Goal: Download file/media

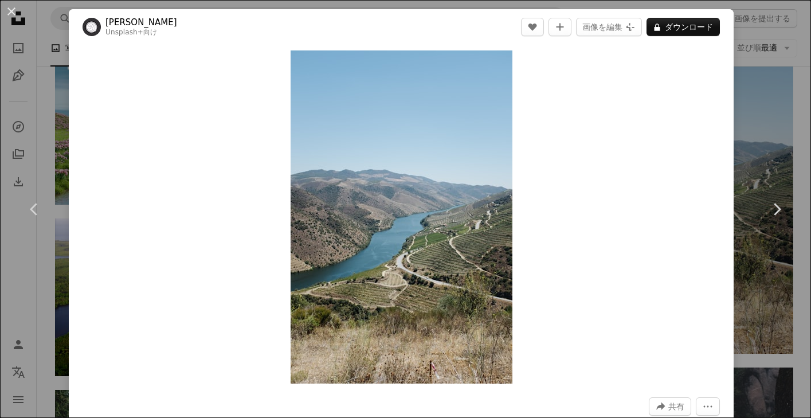
scroll to position [651, 0]
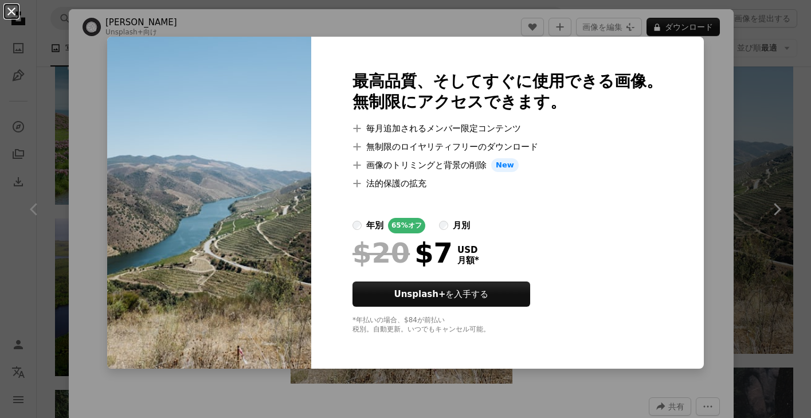
click at [9, 12] on button "An X shape" at bounding box center [12, 12] width 14 height 14
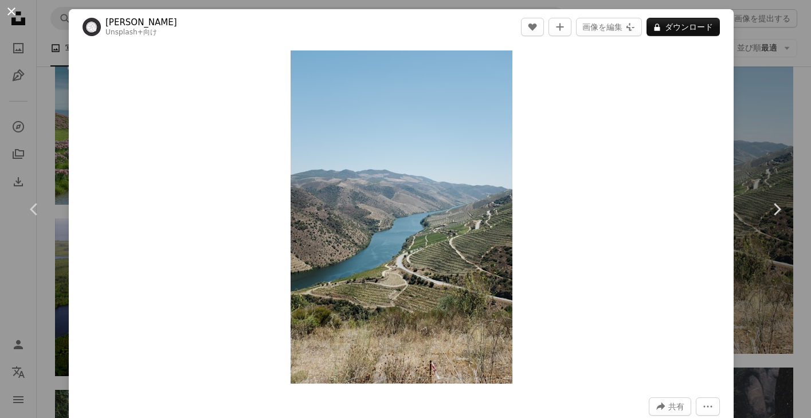
click at [9, 6] on button "An X shape" at bounding box center [12, 12] width 14 height 14
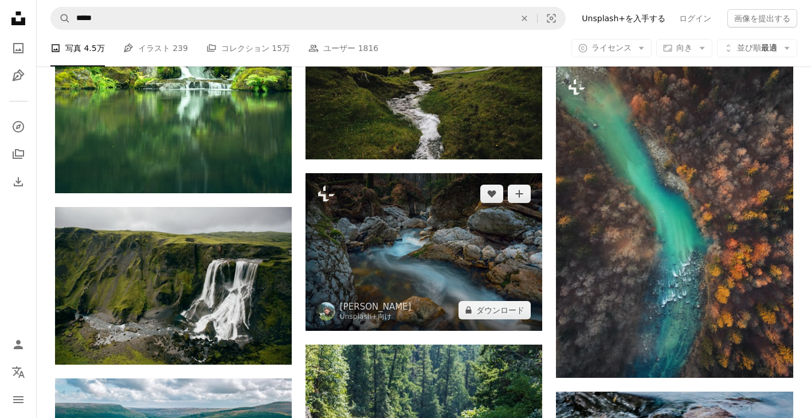
scroll to position [1555, 0]
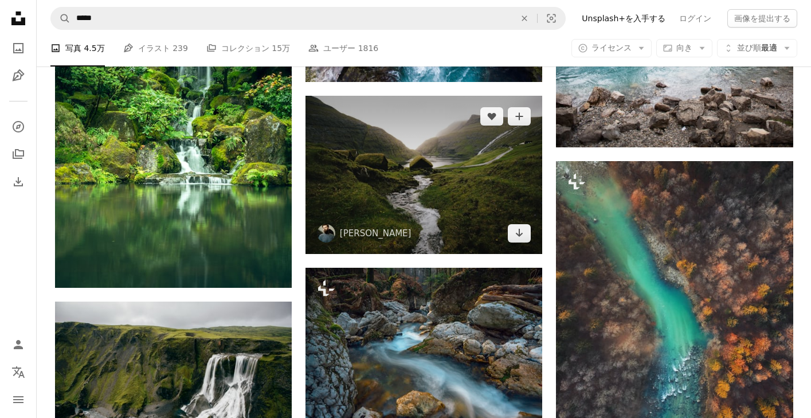
click at [430, 182] on img at bounding box center [423, 175] width 237 height 158
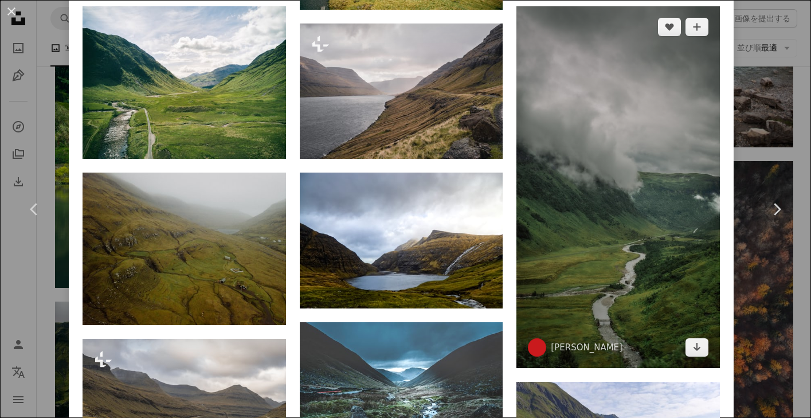
scroll to position [1407, 0]
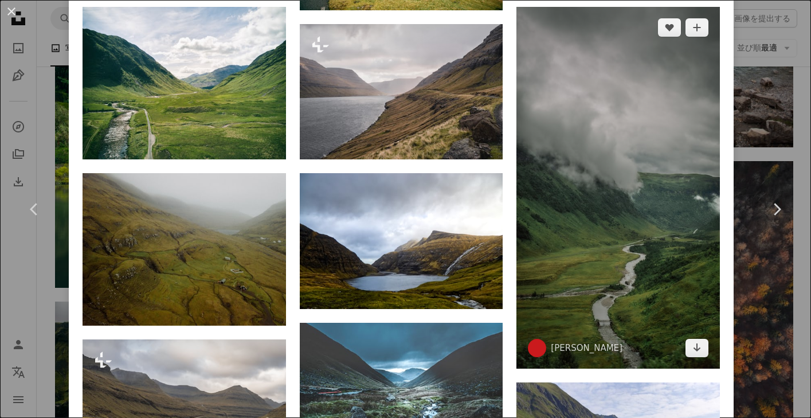
click at [677, 203] on img at bounding box center [617, 187] width 203 height 361
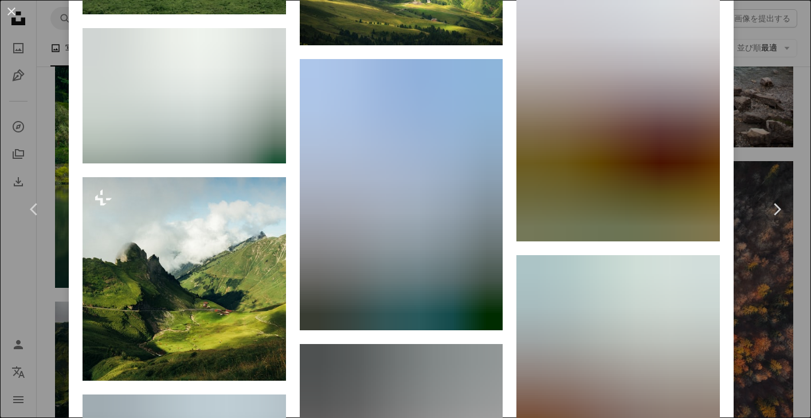
scroll to position [1461, 0]
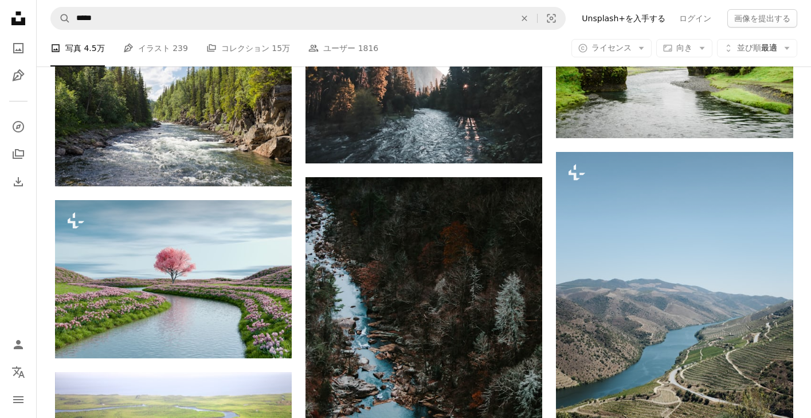
scroll to position [333, 0]
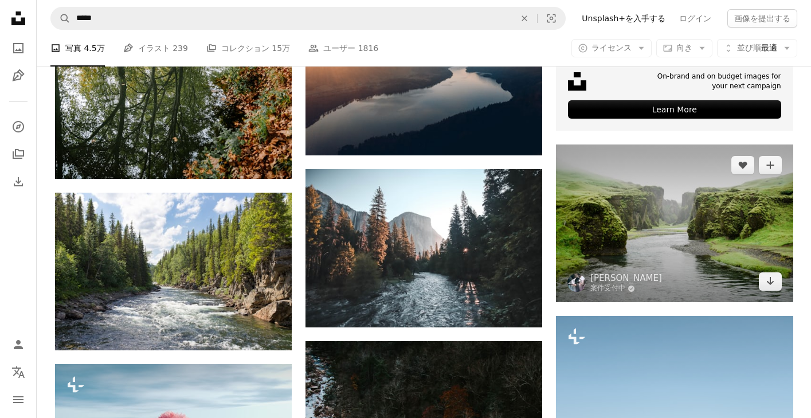
click at [681, 217] on img at bounding box center [674, 223] width 237 height 158
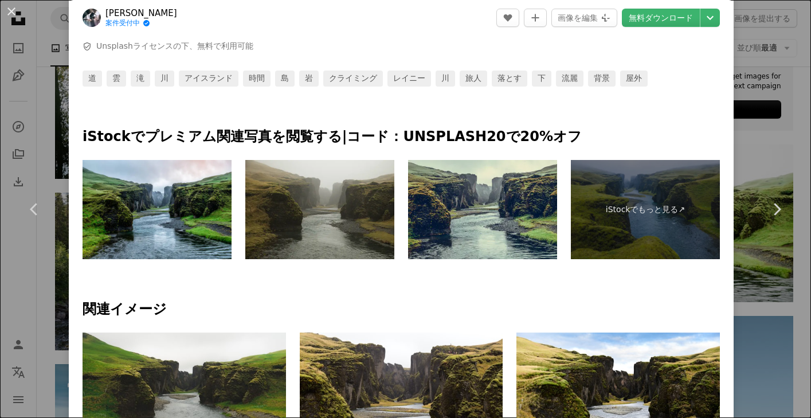
scroll to position [1072, 0]
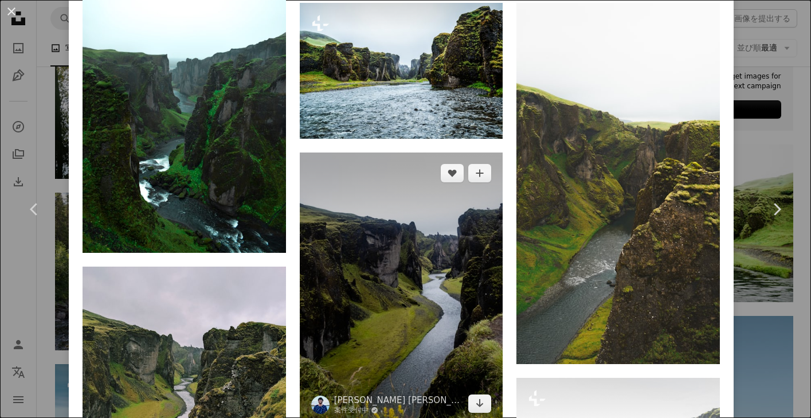
click at [453, 275] on img at bounding box center [401, 288] width 203 height 272
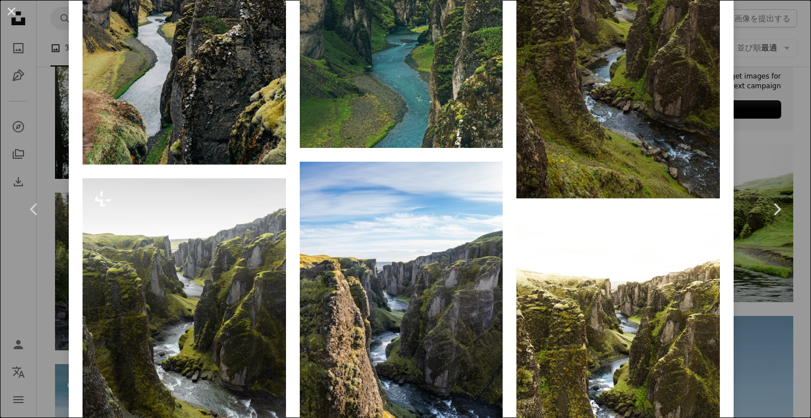
scroll to position [1144, 0]
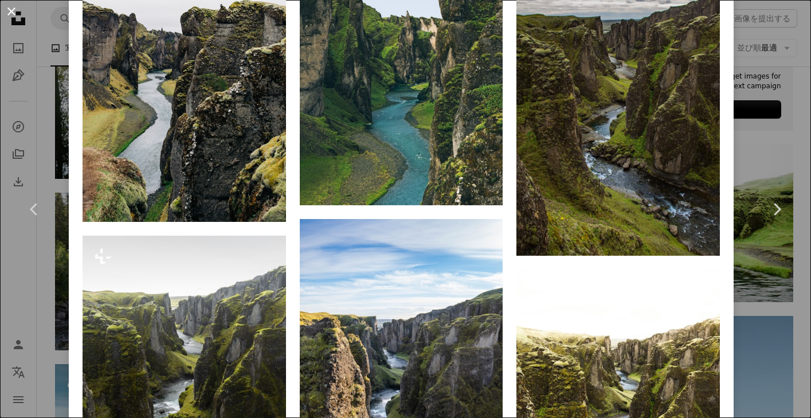
click at [12, 13] on button "An X shape" at bounding box center [12, 12] width 14 height 14
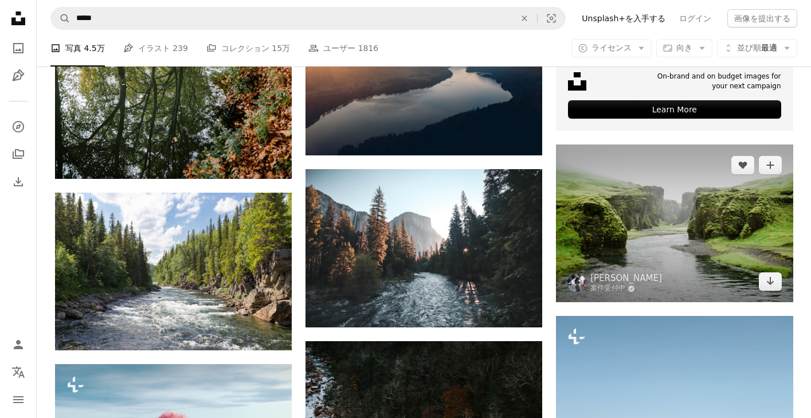
click at [646, 237] on img at bounding box center [674, 223] width 237 height 158
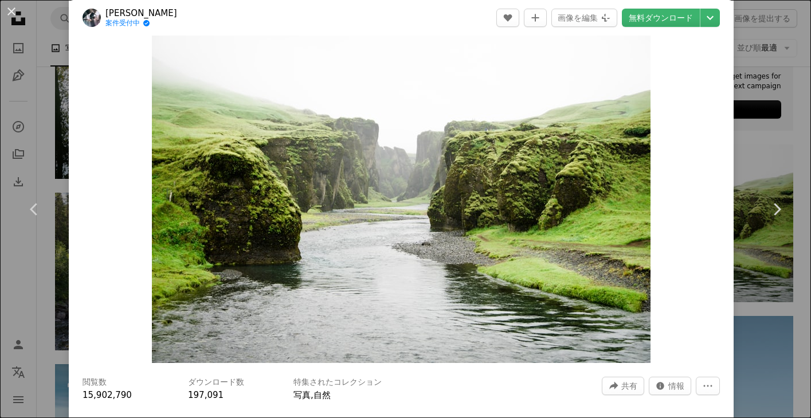
scroll to position [24, 0]
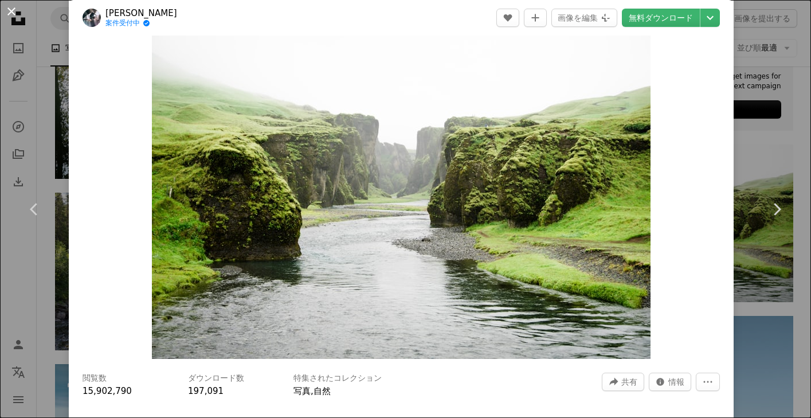
click at [15, 11] on button "An X shape" at bounding box center [12, 12] width 14 height 14
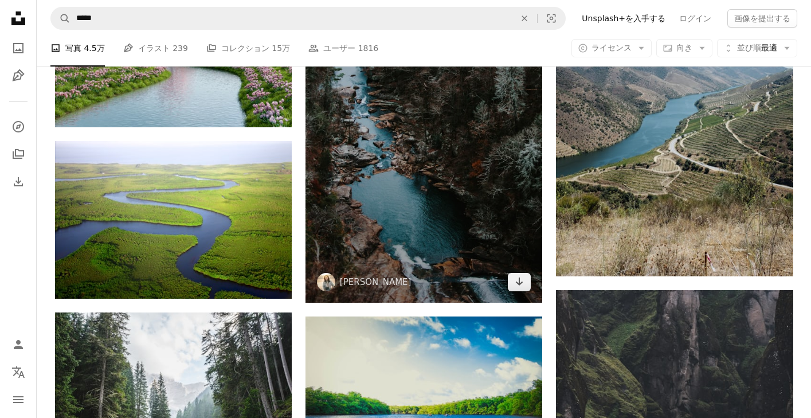
scroll to position [595, 0]
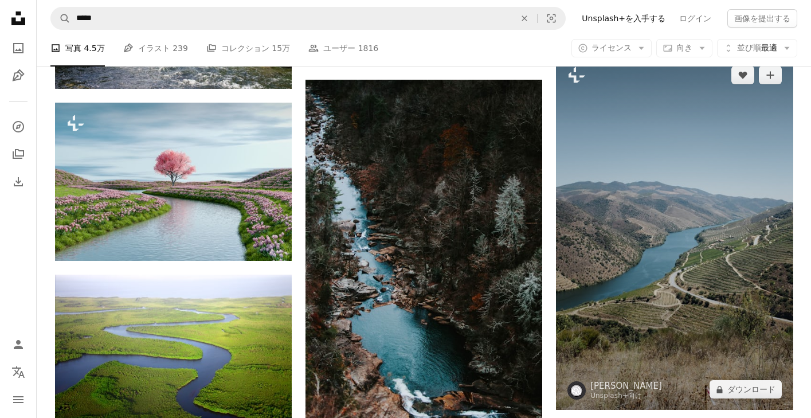
click at [676, 252] on img at bounding box center [674, 231] width 237 height 355
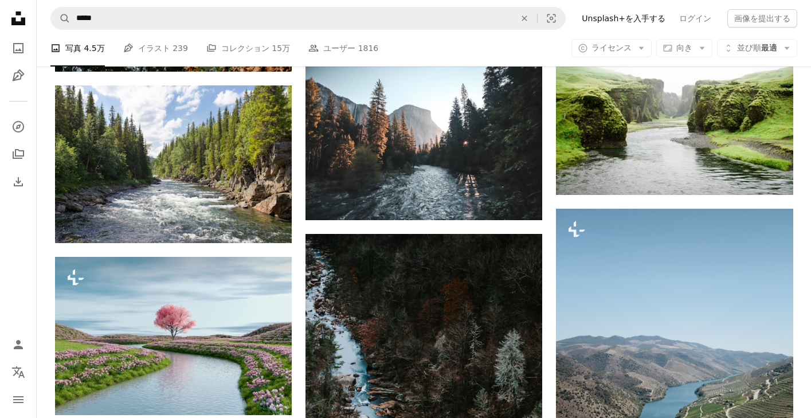
scroll to position [262, 0]
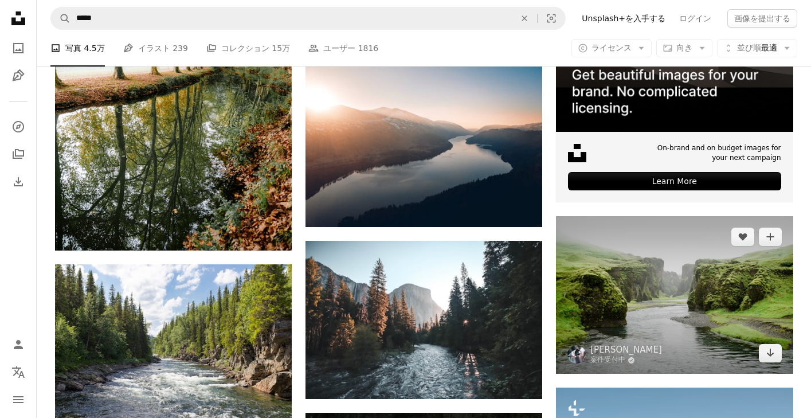
click at [667, 274] on img at bounding box center [674, 295] width 237 height 158
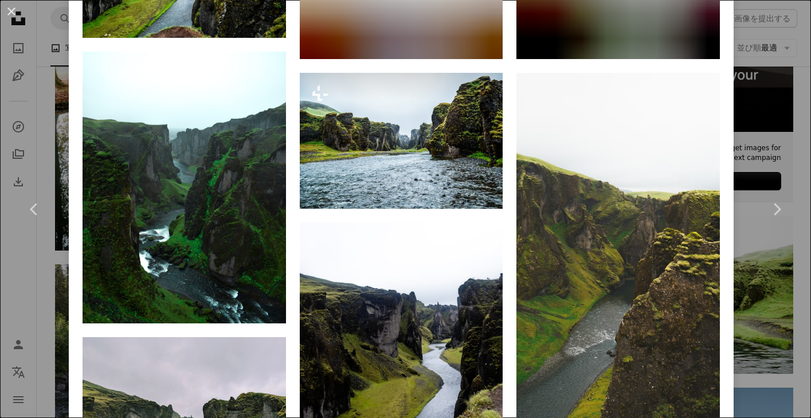
scroll to position [736, 0]
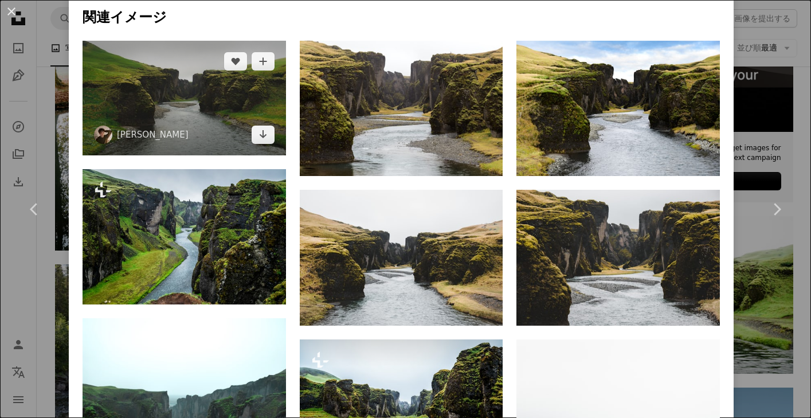
click at [202, 98] on img at bounding box center [183, 98] width 203 height 114
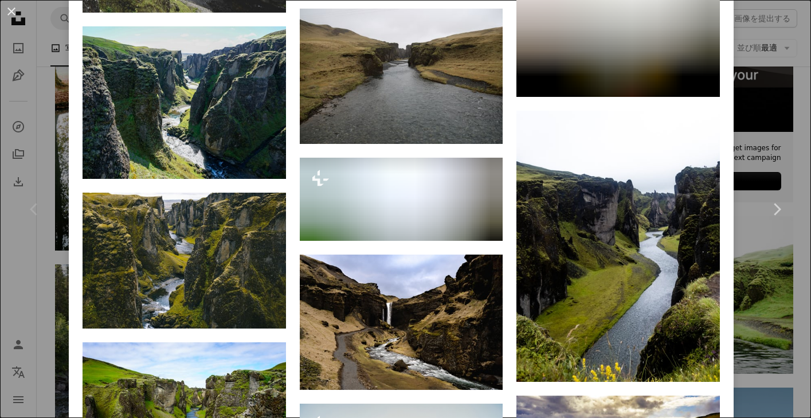
scroll to position [2160, 0]
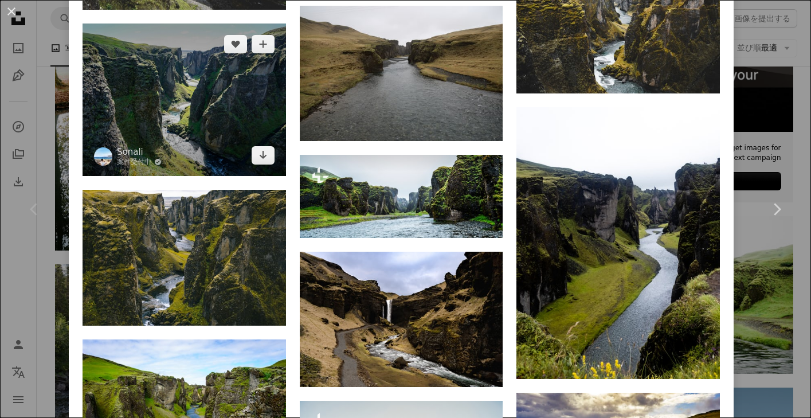
click at [175, 107] on img at bounding box center [183, 99] width 203 height 152
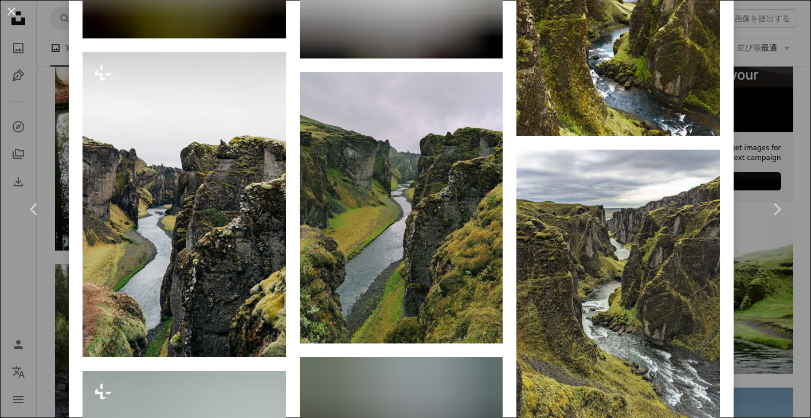
scroll to position [1819, 0]
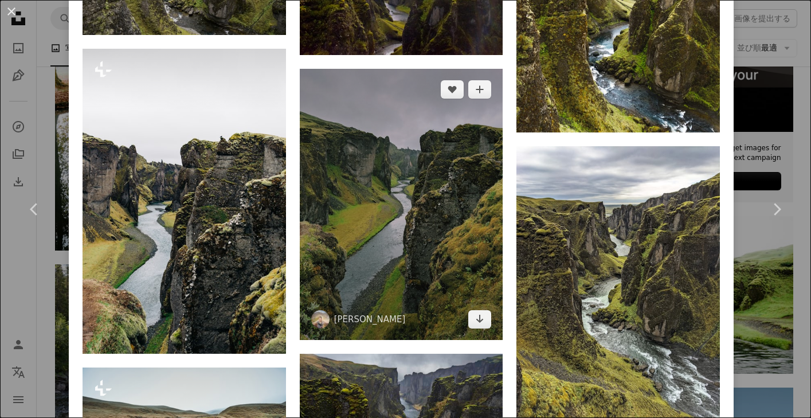
click at [458, 243] on img at bounding box center [401, 204] width 203 height 271
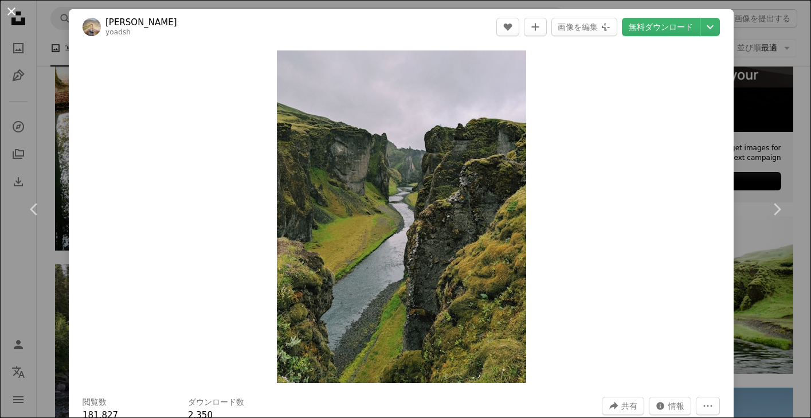
click at [15, 11] on button "An X shape" at bounding box center [12, 12] width 14 height 14
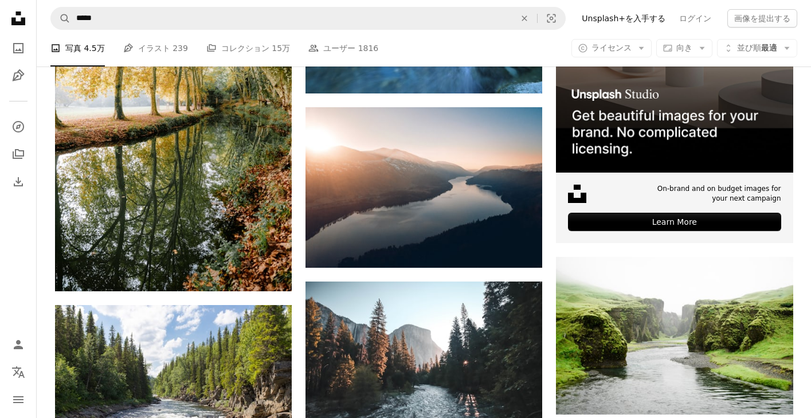
scroll to position [337, 0]
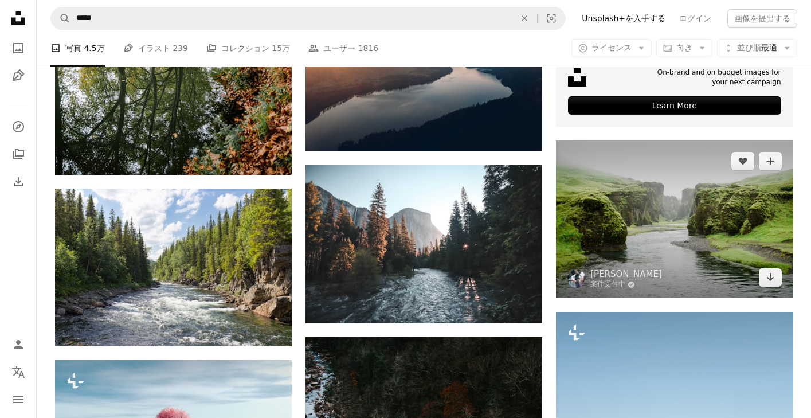
click at [677, 239] on img at bounding box center [674, 219] width 237 height 158
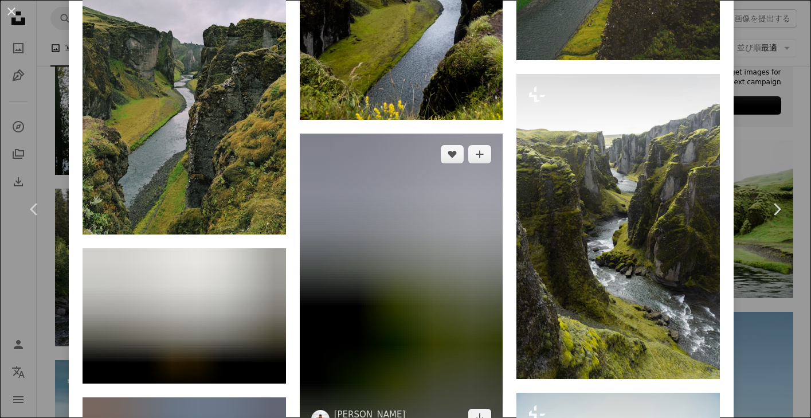
scroll to position [1346, 0]
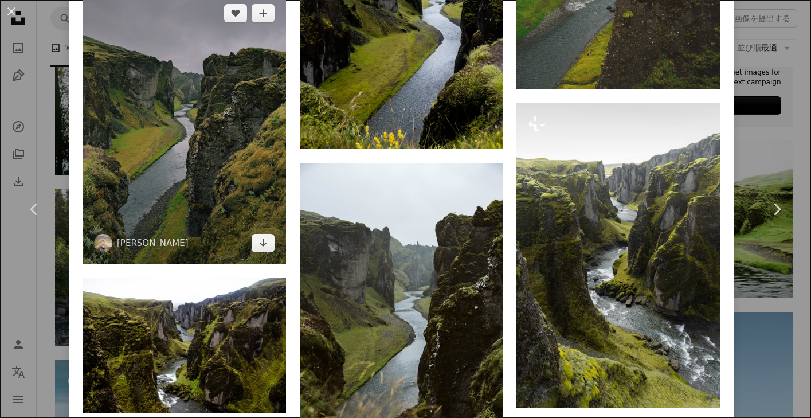
click at [191, 152] on img at bounding box center [183, 128] width 203 height 271
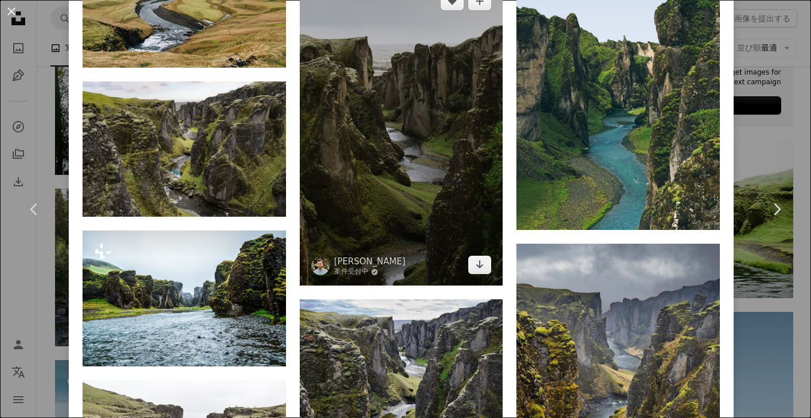
scroll to position [3433, 0]
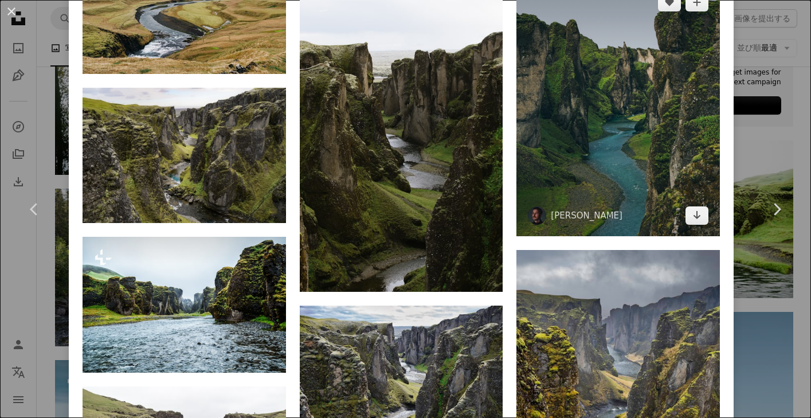
click at [643, 148] on img at bounding box center [617, 109] width 203 height 254
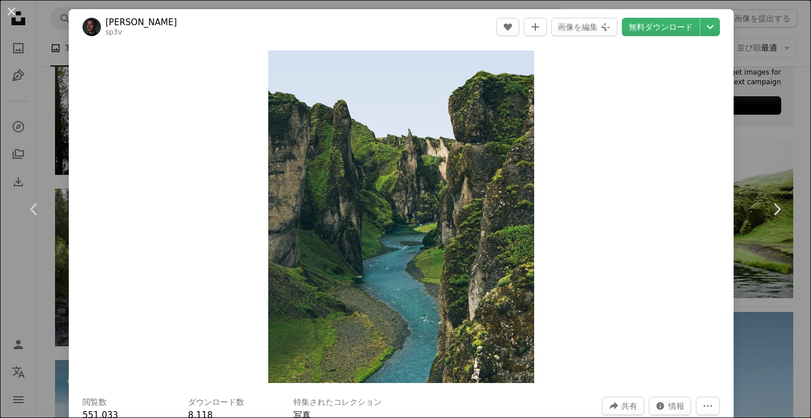
click at [669, 15] on header "[PERSON_NAME] sp3v A heart A plus sign 画像を編集 Plus sign for Unsplash+ 無料ダウンロード C…" at bounding box center [401, 27] width 665 height 36
click at [667, 22] on link "無料ダウンロード" at bounding box center [661, 27] width 78 height 18
